Goal: Task Accomplishment & Management: Complete application form

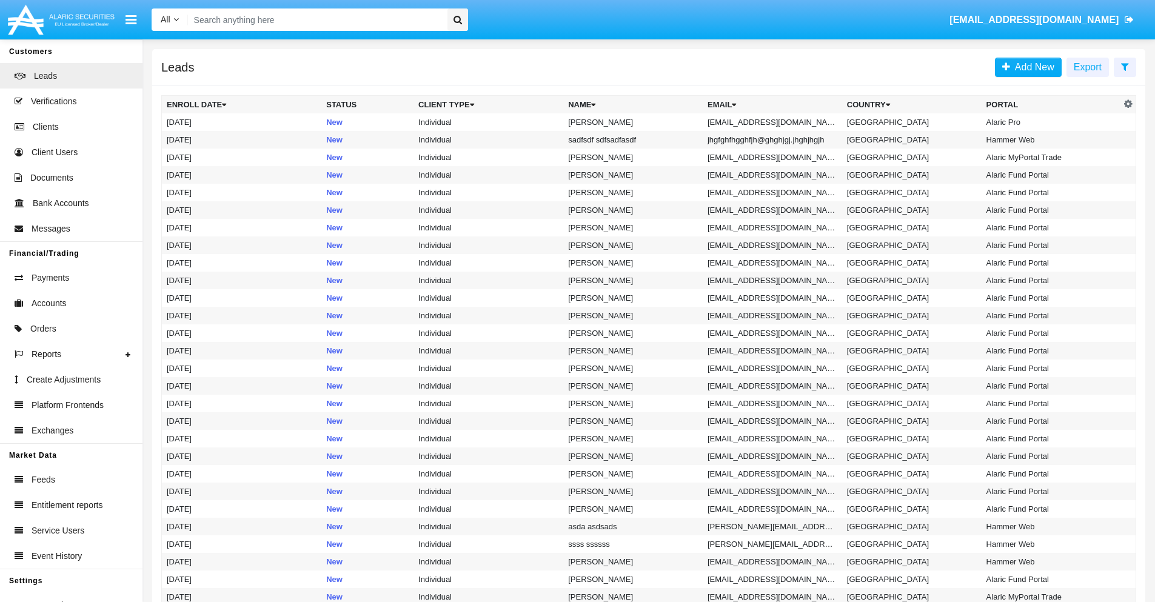
click at [1125, 66] on icon at bounding box center [1125, 67] width 8 height 10
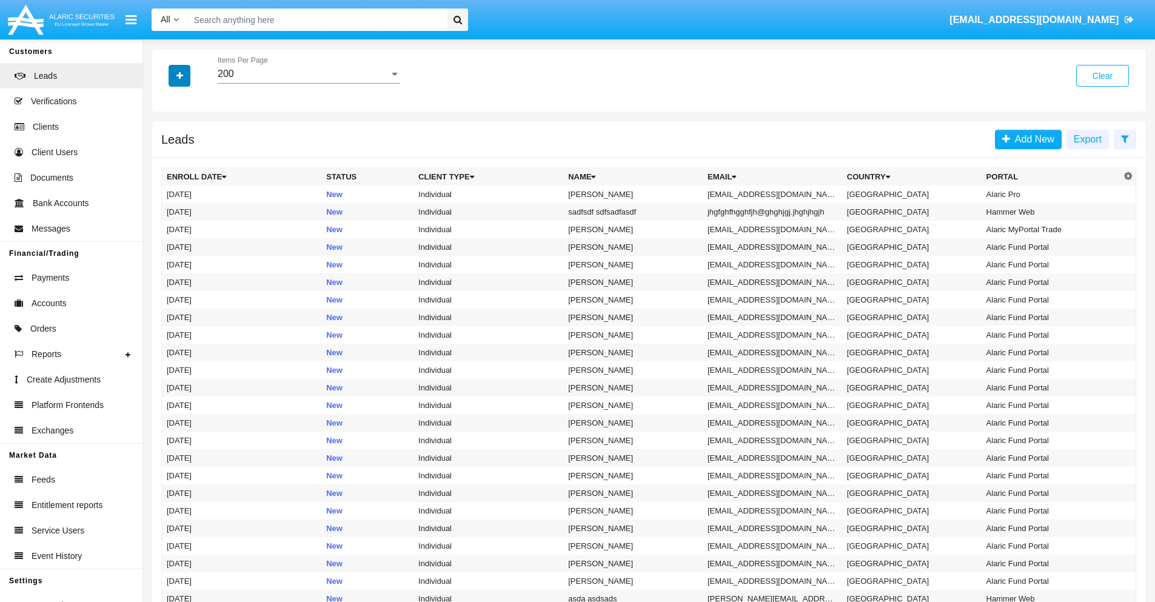
click at [180, 75] on icon "button" at bounding box center [179, 76] width 7 height 8
click at [189, 153] on span "Email" at bounding box center [188, 153] width 24 height 15
click at [167, 158] on input "Email" at bounding box center [166, 158] width 1 height 1
checkbox input "true"
click at [180, 75] on icon "button" at bounding box center [179, 76] width 7 height 8
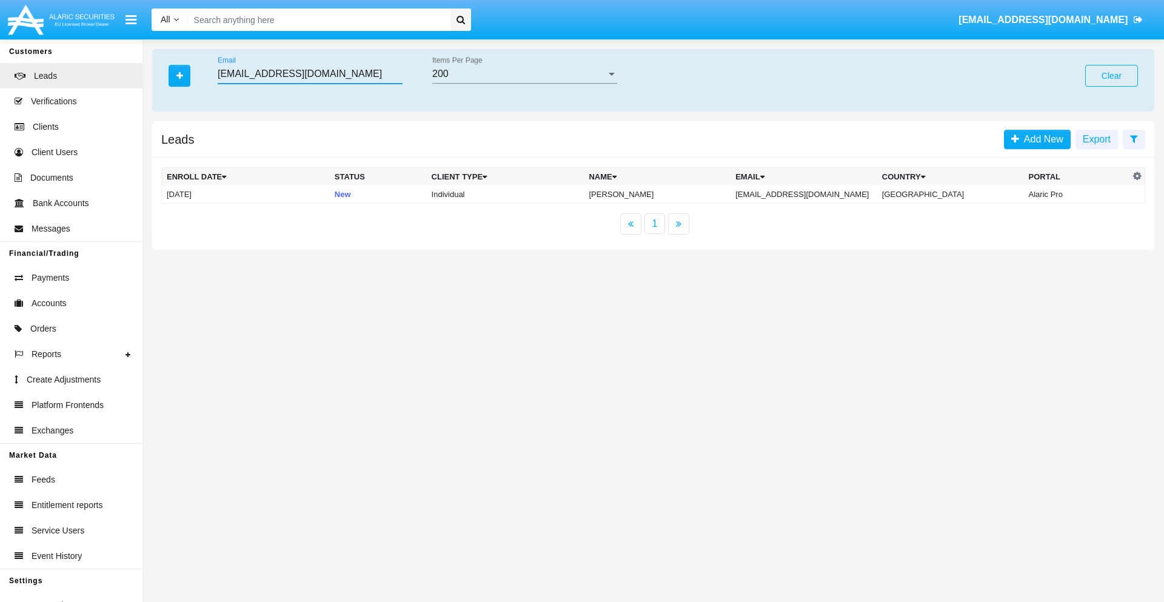
type input "g6iti9v@p28.gov"
click at [814, 194] on td "g6iti9v@p28.gov" at bounding box center [804, 195] width 147 height 18
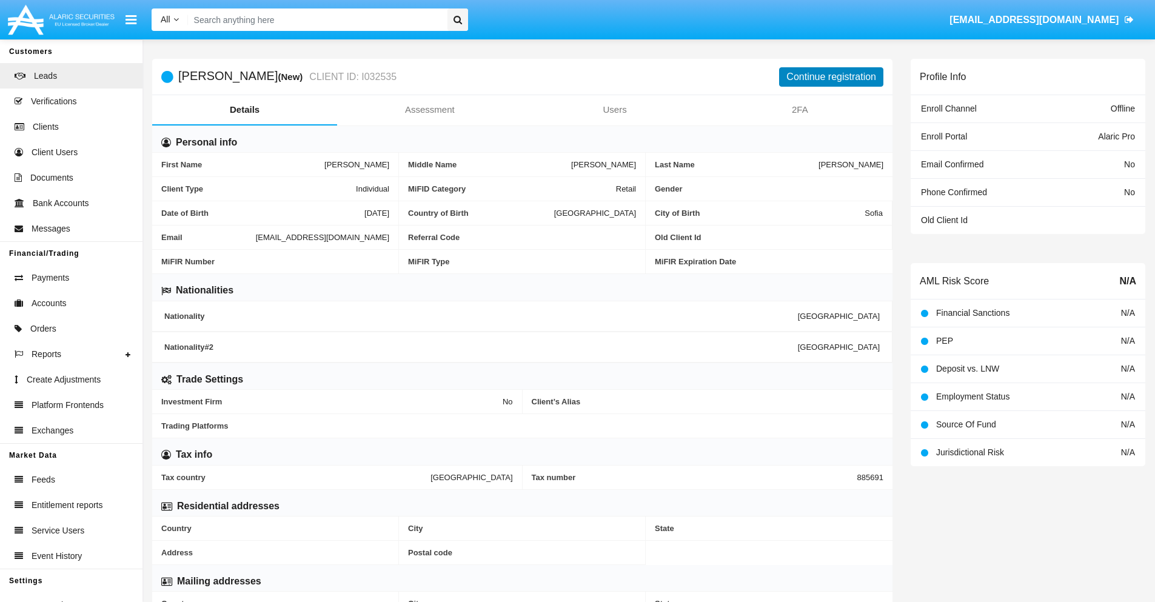
click at [831, 76] on button "Continue registration" at bounding box center [831, 76] width 104 height 19
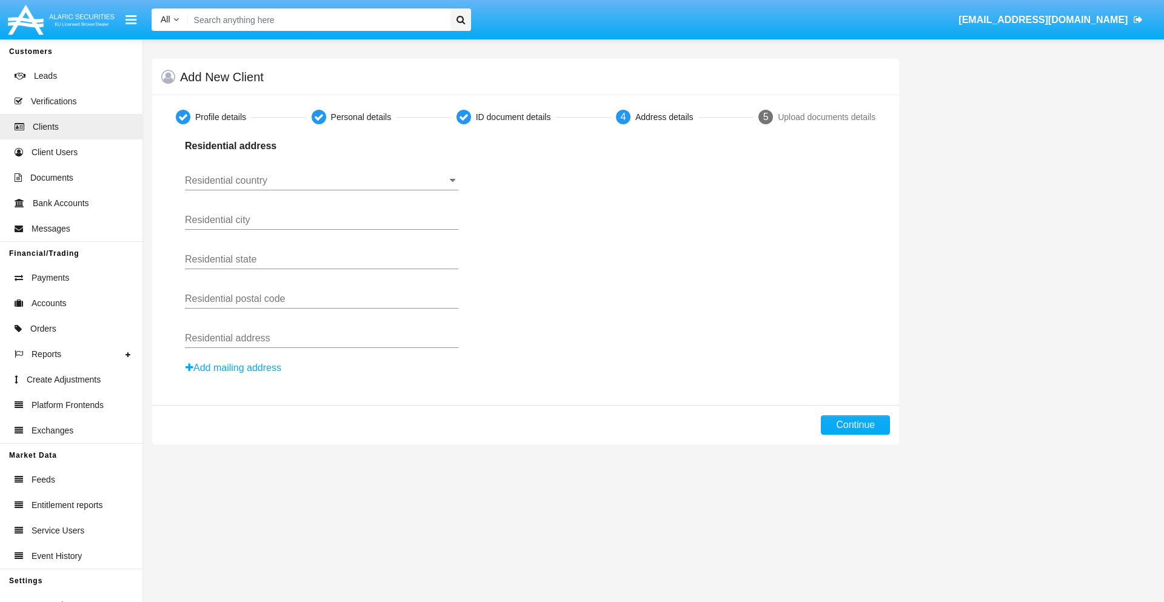
click at [321, 181] on input "Residential country" at bounding box center [322, 180] width 274 height 11
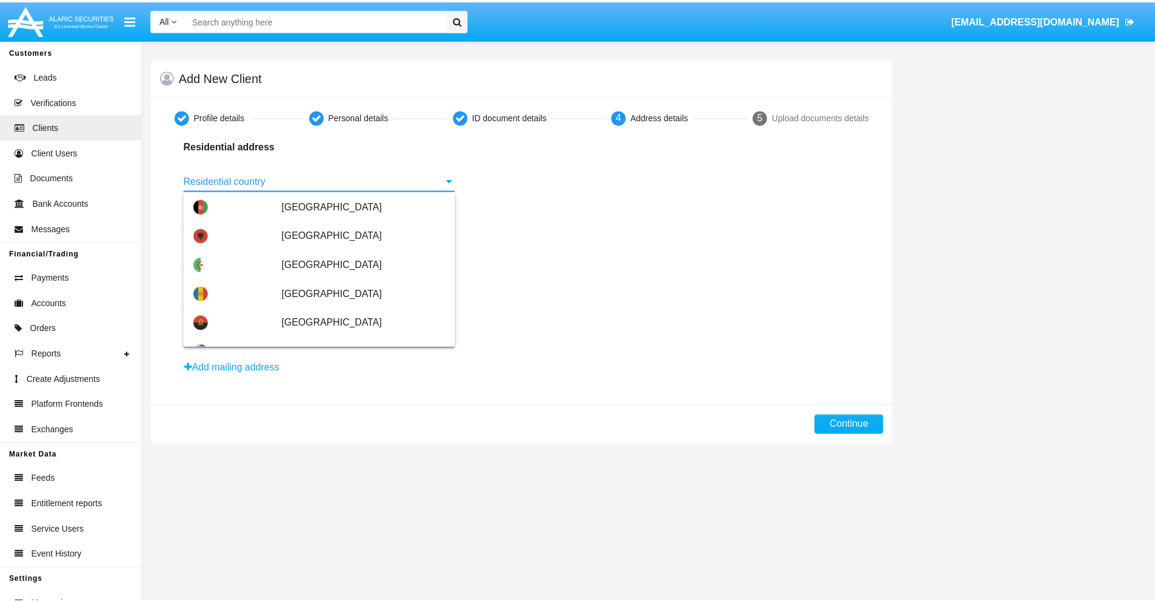
scroll to position [718, 0]
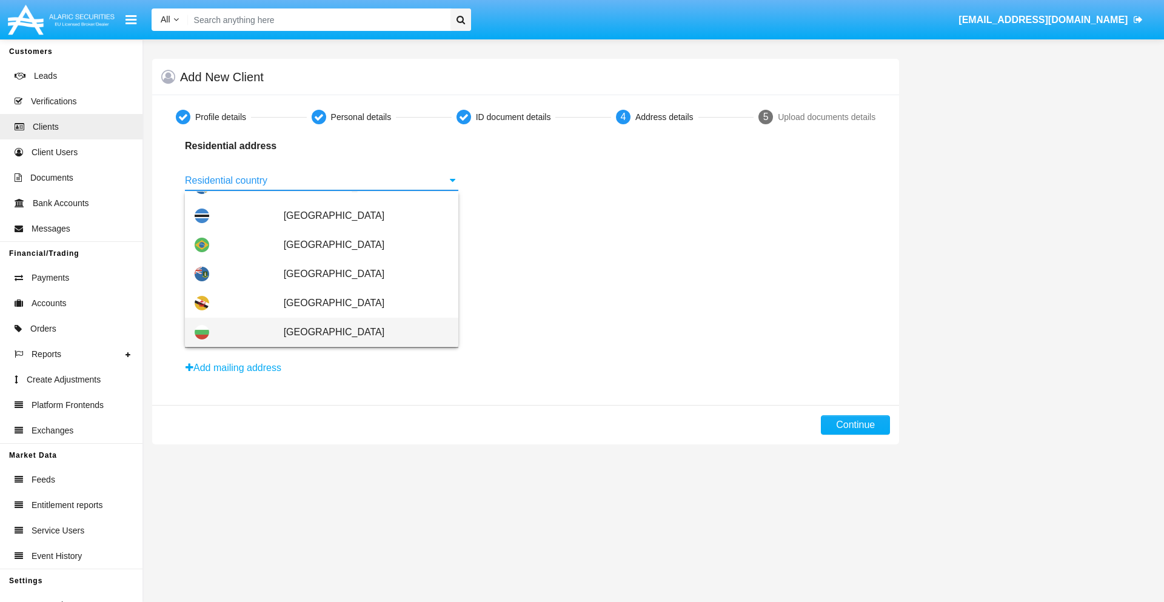
click at [360, 332] on span "[GEOGRAPHIC_DATA]" at bounding box center [366, 332] width 165 height 29
type input "[GEOGRAPHIC_DATA]"
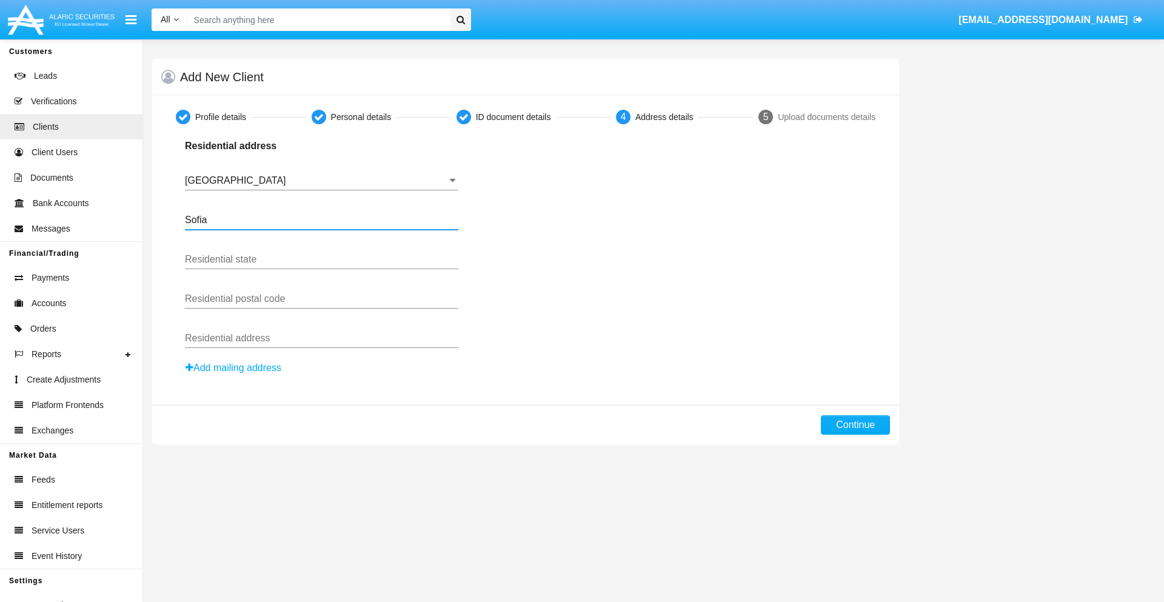
type input "Sofia"
type input "1000"
type input "Vasil Levski"
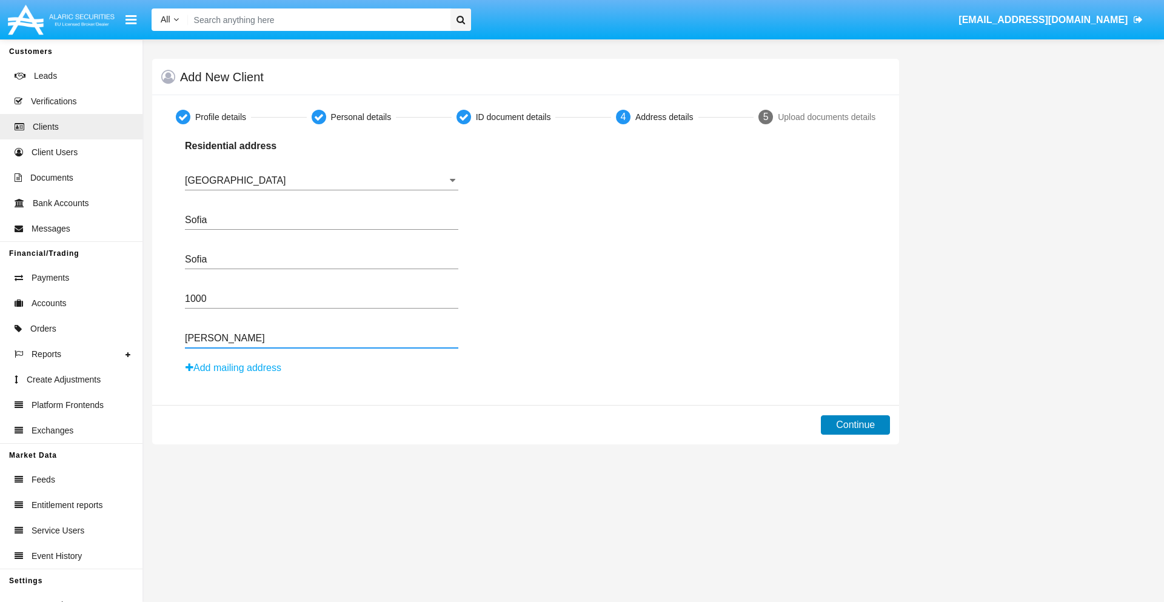
click at [856, 425] on button "Continue" at bounding box center [855, 424] width 69 height 19
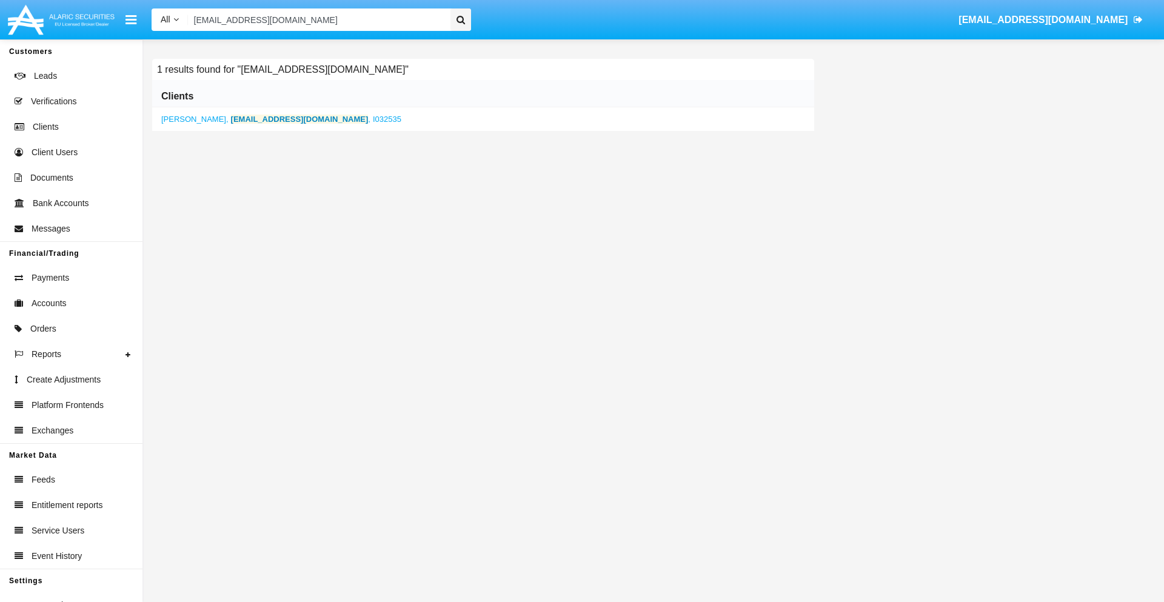
type input "g6iti9v@p28.gov"
click at [244, 119] on b "g6iti9v@p28.gov" at bounding box center [300, 119] width 138 height 9
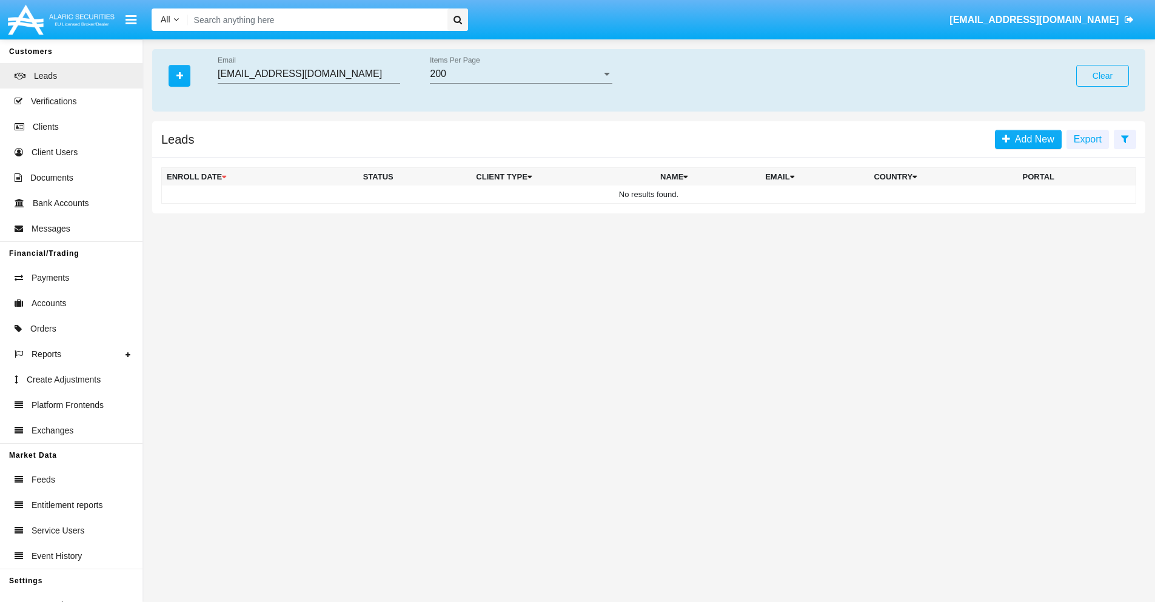
click at [1103, 76] on button "Clear" at bounding box center [1102, 76] width 53 height 22
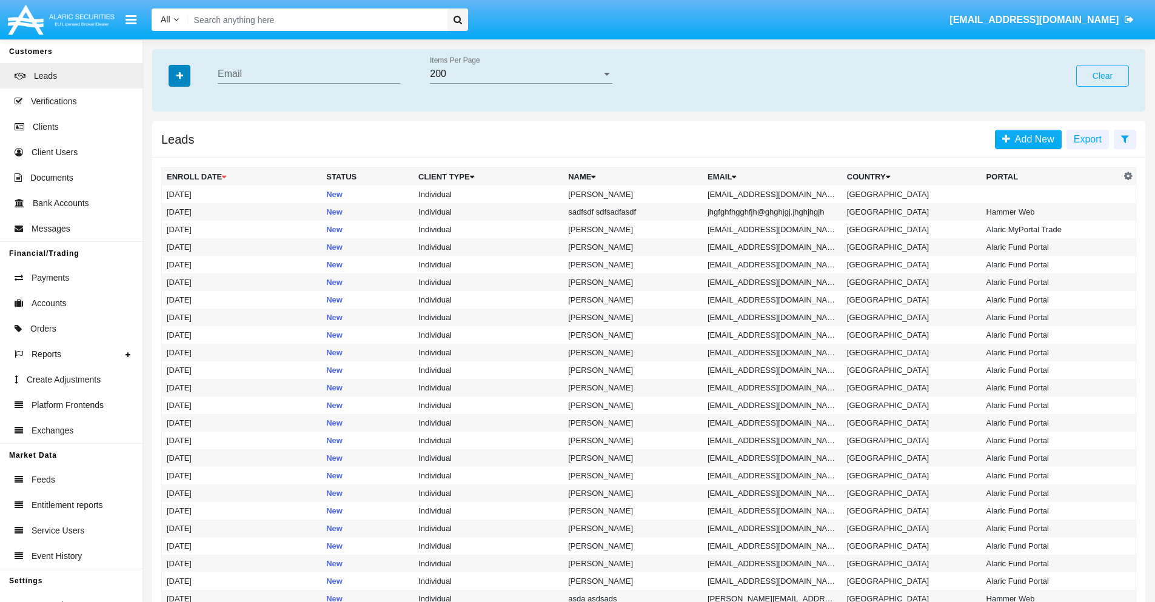
click at [180, 75] on icon "button" at bounding box center [179, 76] width 7 height 8
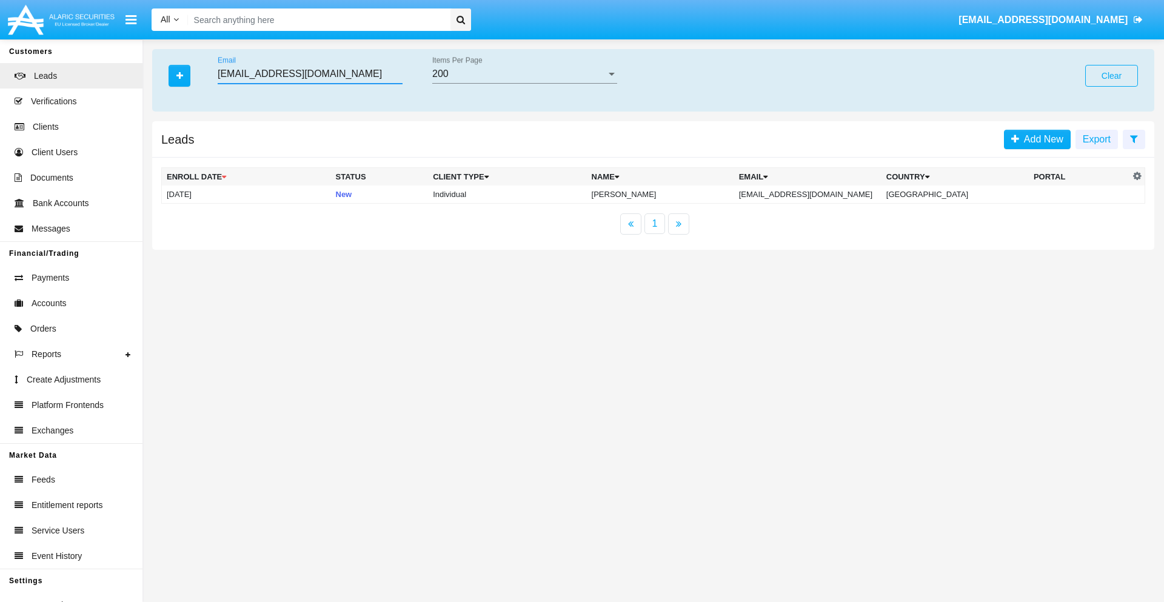
type input "9128ypib@qhs708b.com"
click at [821, 194] on td "9128ypib@qhs708b.com" at bounding box center [807, 195] width 147 height 18
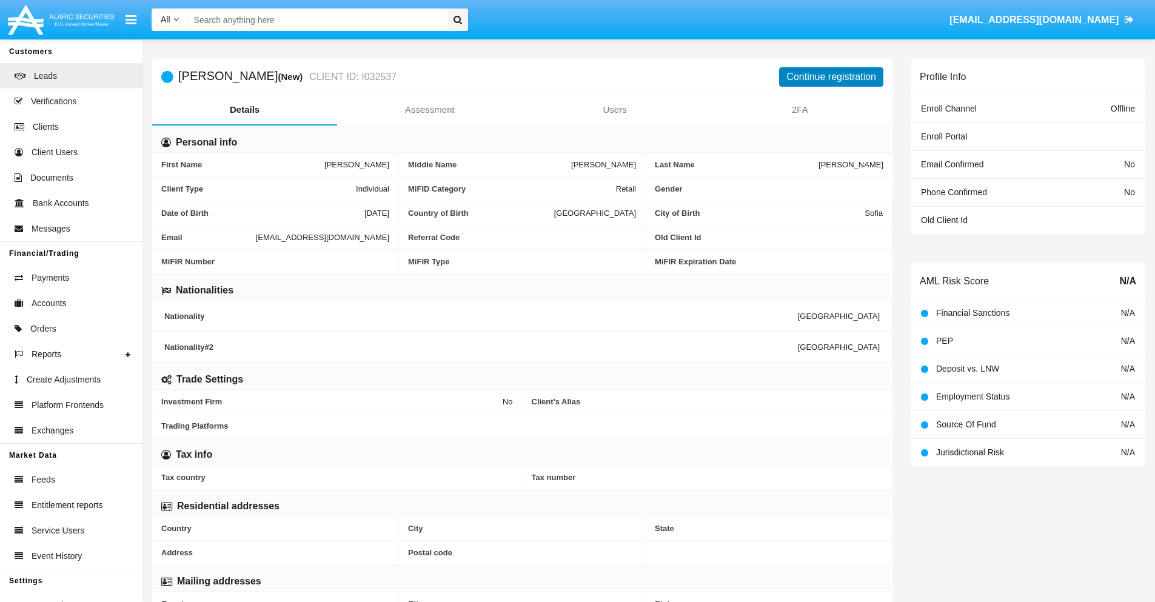
click at [831, 76] on button "Continue registration" at bounding box center [831, 76] width 104 height 19
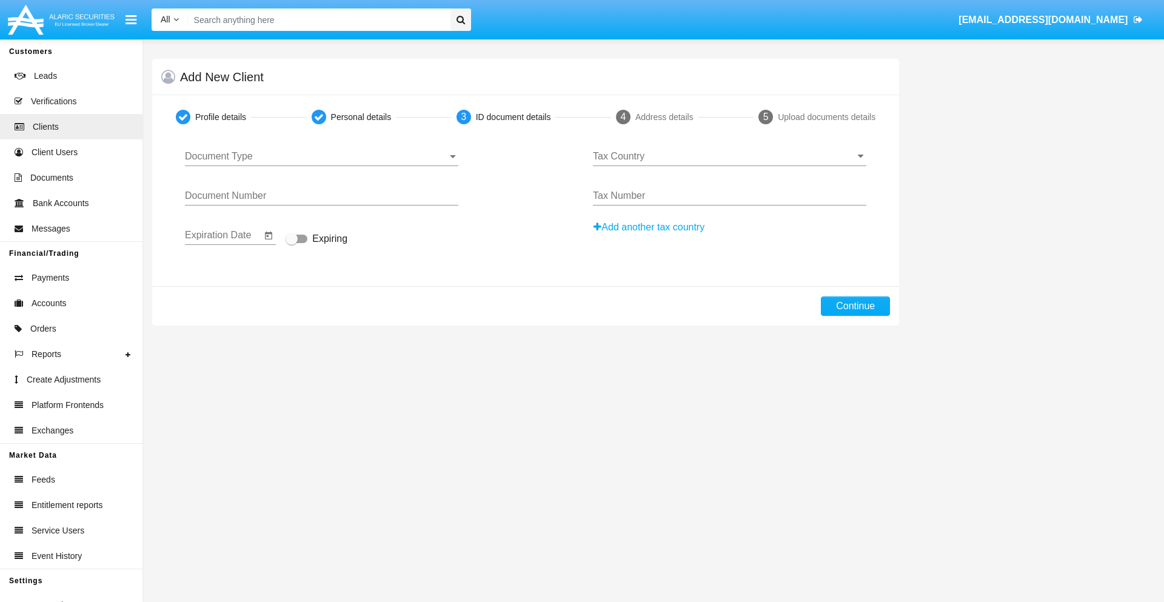
click at [321, 156] on span "Document Type" at bounding box center [316, 156] width 263 height 11
click at [321, 166] on span "Passport" at bounding box center [322, 165] width 274 height 29
type input "tysxvEOPtwUBPsV"
click at [317, 240] on span "Expiring" at bounding box center [329, 239] width 35 height 15
click at [292, 243] on input "Expiring" at bounding box center [291, 243] width 1 height 1
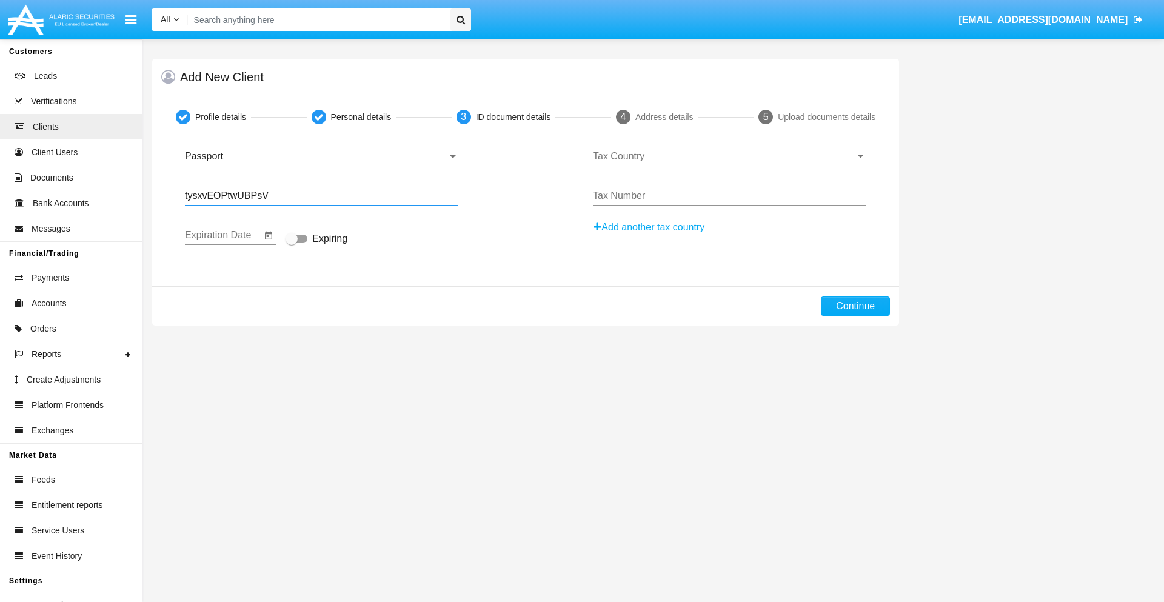
checkbox input "true"
click at [730, 156] on input "Tax Country" at bounding box center [730, 156] width 274 height 11
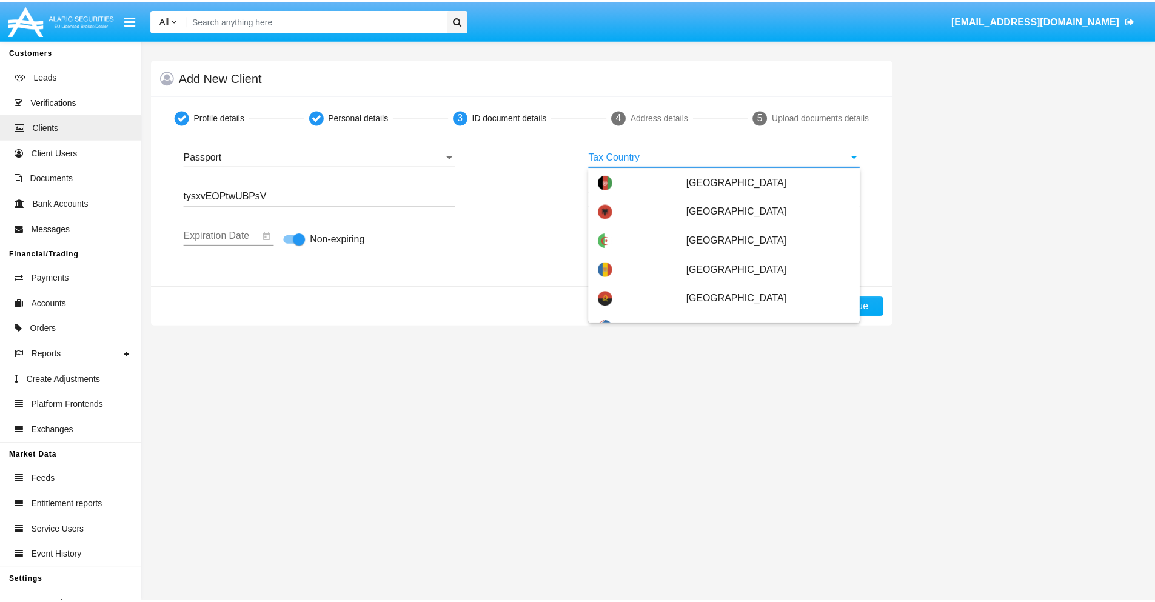
scroll to position [369, 0]
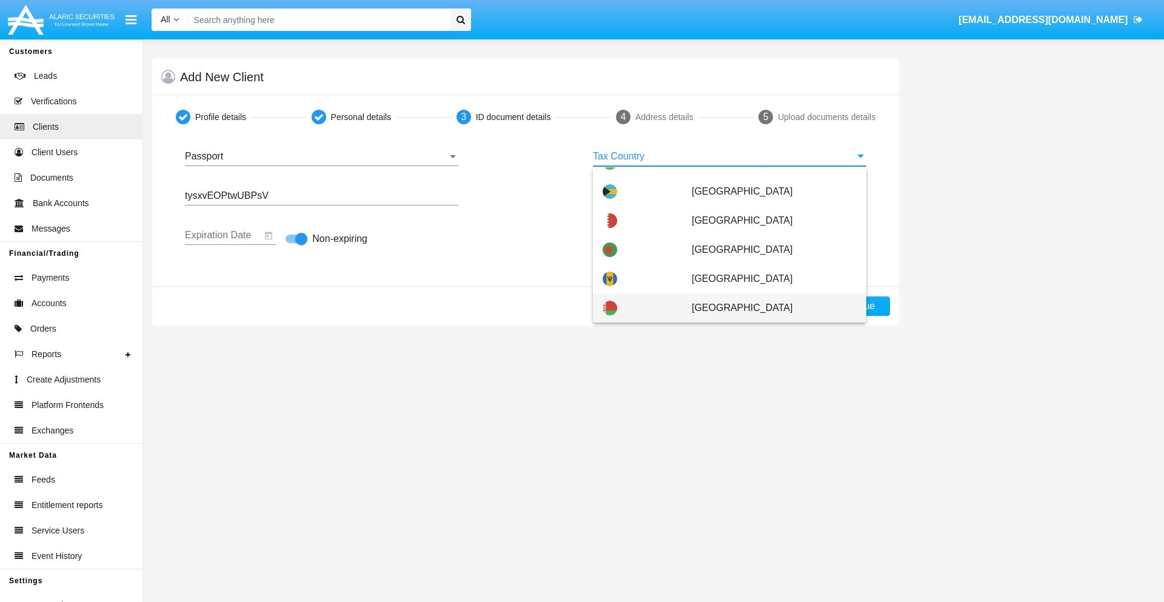
click at [768, 308] on span "Belarus" at bounding box center [774, 308] width 165 height 29
type input "Belarus"
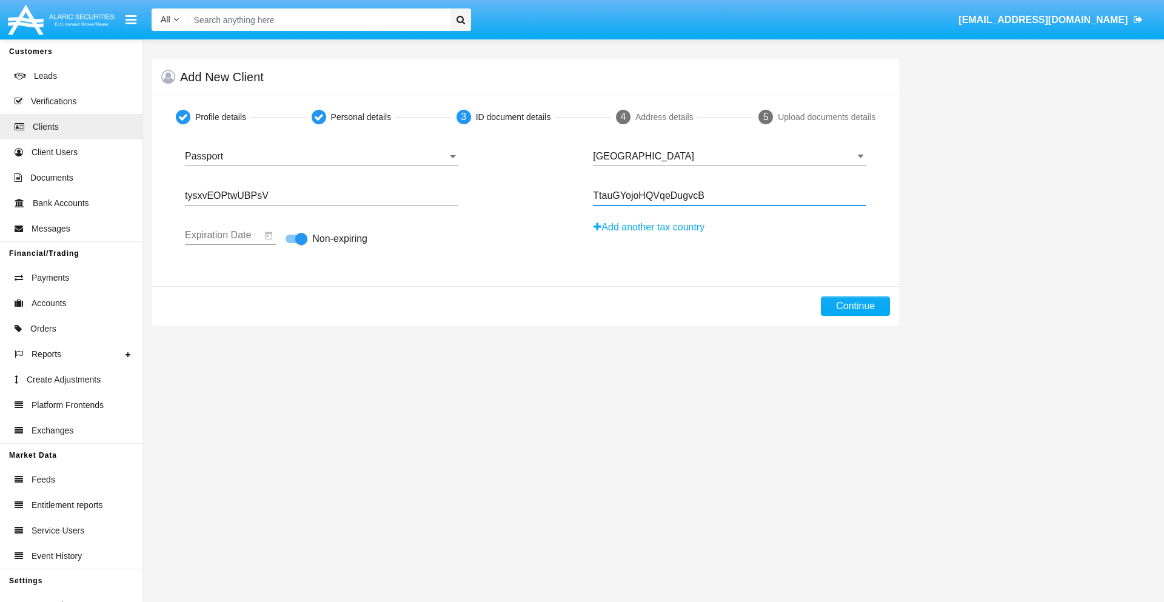
type input "TtauGYojoHQVqeDugvcB"
click at [856, 306] on button "Continue" at bounding box center [855, 306] width 69 height 19
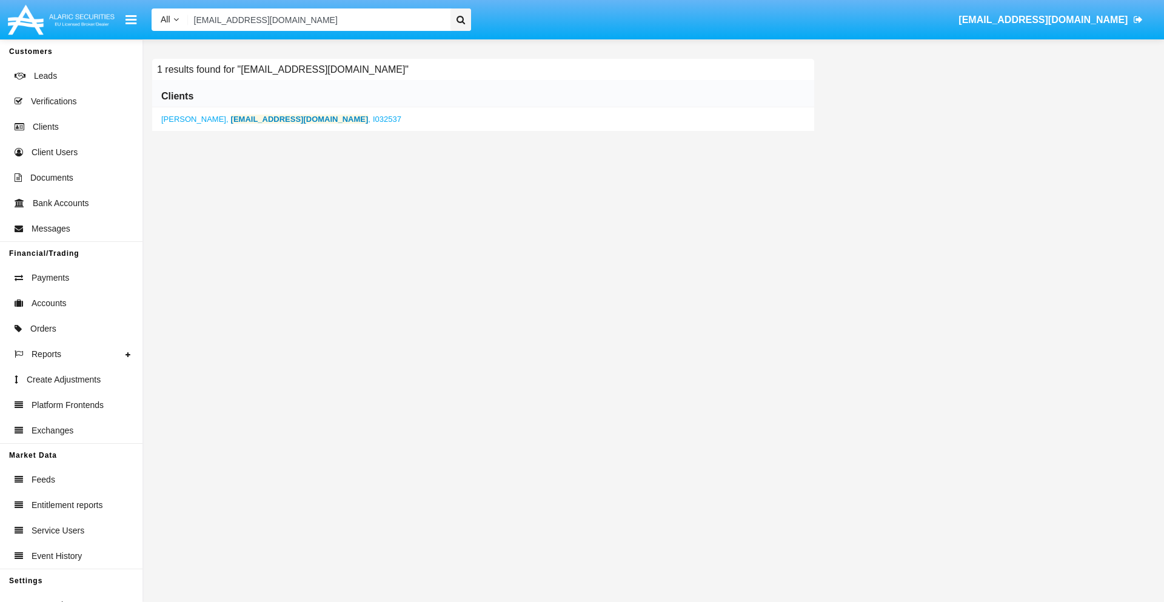
type input "[EMAIL_ADDRESS][DOMAIN_NAME]"
click at [275, 119] on b "[EMAIL_ADDRESS][DOMAIN_NAME]" at bounding box center [300, 119] width 138 height 9
